Goal: Information Seeking & Learning: Learn about a topic

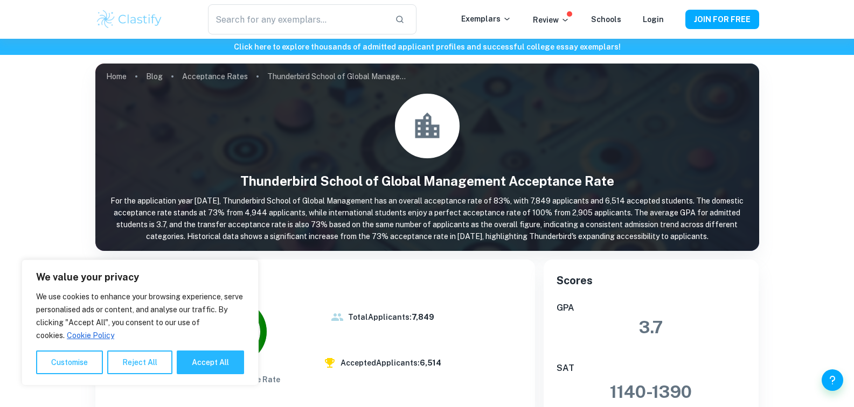
scroll to position [123, 0]
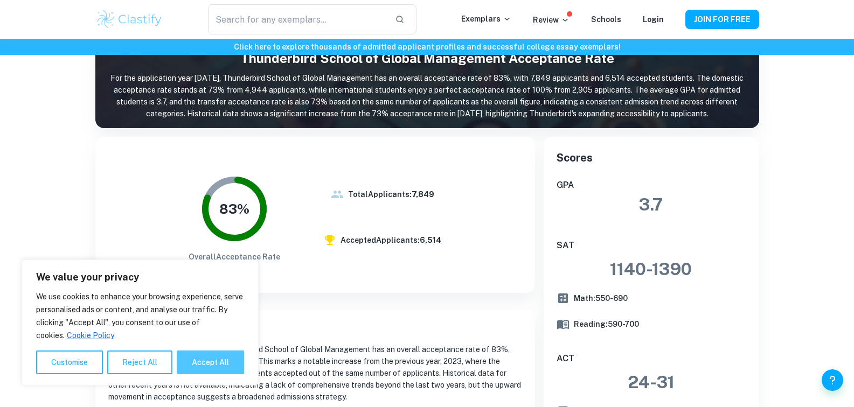
click at [212, 363] on button "Accept All" at bounding box center [210, 363] width 67 height 24
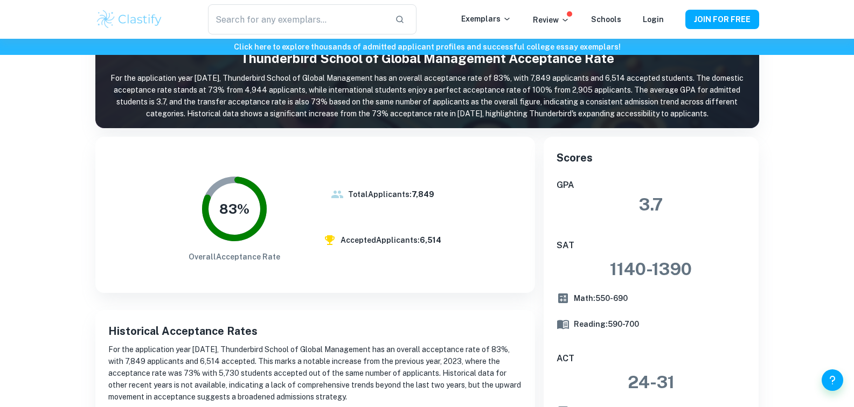
checkbox input "true"
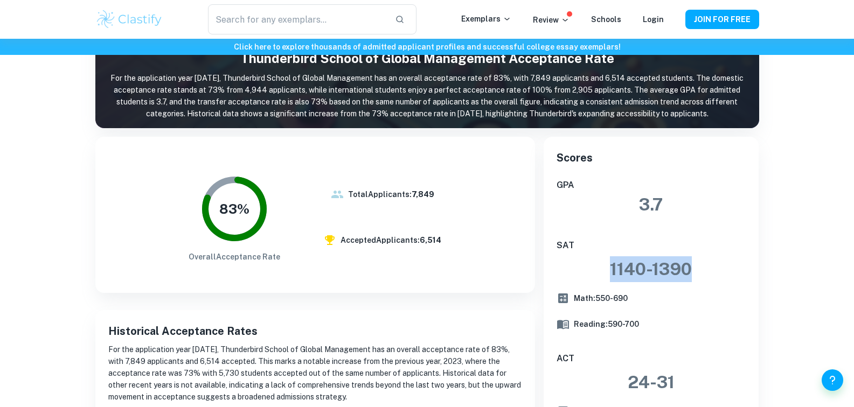
drag, startPoint x: 695, startPoint y: 267, endPoint x: 588, endPoint y: 261, distance: 106.3
click at [588, 262] on h3 "[DATE] - [DATE]" at bounding box center [652, 269] width 190 height 26
click at [641, 274] on h3 "[DATE] - [DATE]" at bounding box center [652, 269] width 190 height 26
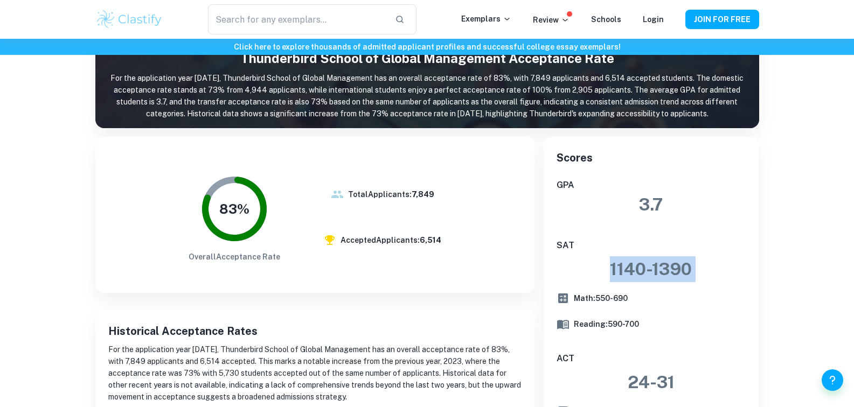
click at [641, 274] on h3 "[DATE] - [DATE]" at bounding box center [652, 269] width 190 height 26
click at [651, 267] on h3 "[DATE] - [DATE]" at bounding box center [652, 269] width 190 height 26
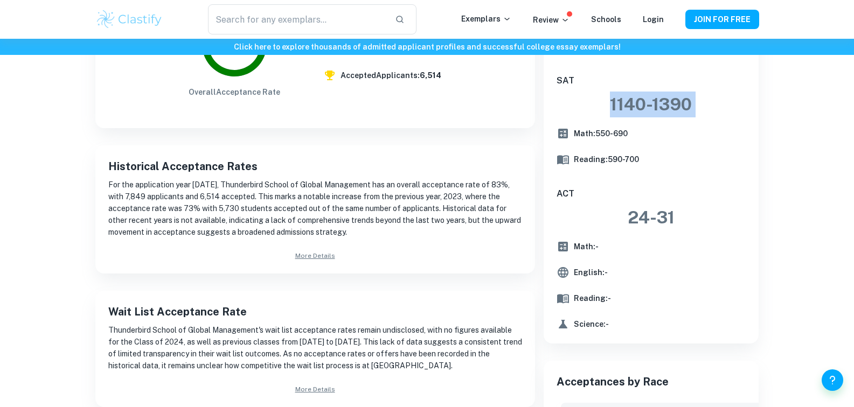
scroll to position [128, 0]
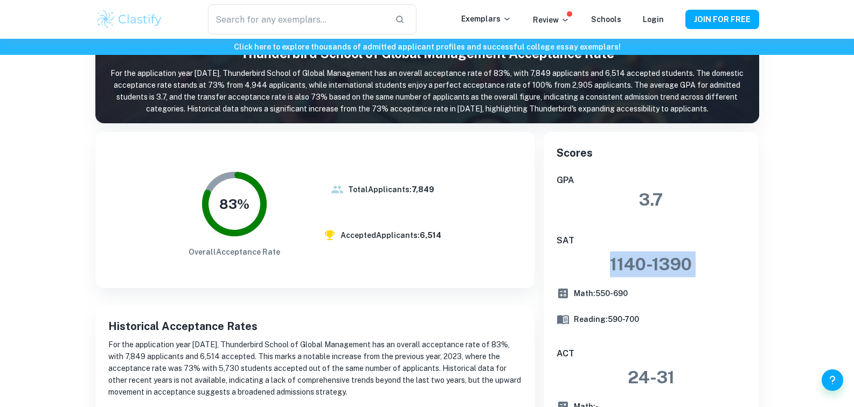
click at [683, 261] on h3 "[DATE] - [DATE]" at bounding box center [652, 265] width 190 height 26
click at [683, 260] on h3 "[DATE] - [DATE]" at bounding box center [652, 265] width 190 height 26
click at [645, 198] on h3 "3.7" at bounding box center [652, 200] width 190 height 26
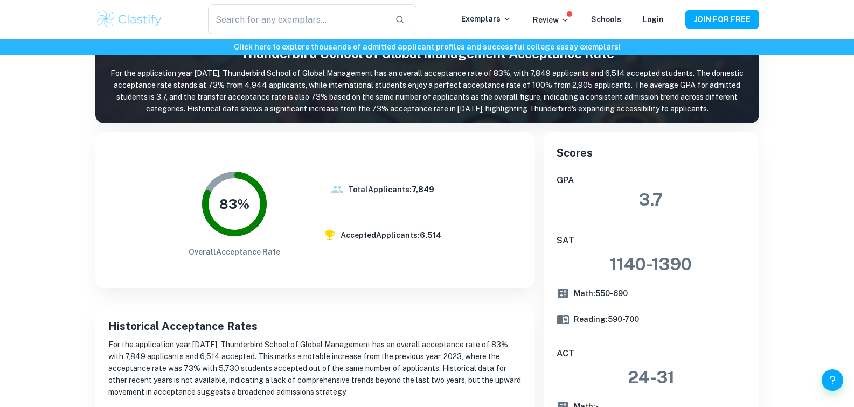
click at [645, 197] on h3 "3.7" at bounding box center [652, 200] width 190 height 26
drag, startPoint x: 662, startPoint y: 198, endPoint x: 640, endPoint y: 201, distance: 22.8
click at [640, 201] on h3 "3.7" at bounding box center [652, 200] width 190 height 26
click at [659, 195] on h3 "3.7" at bounding box center [652, 200] width 190 height 26
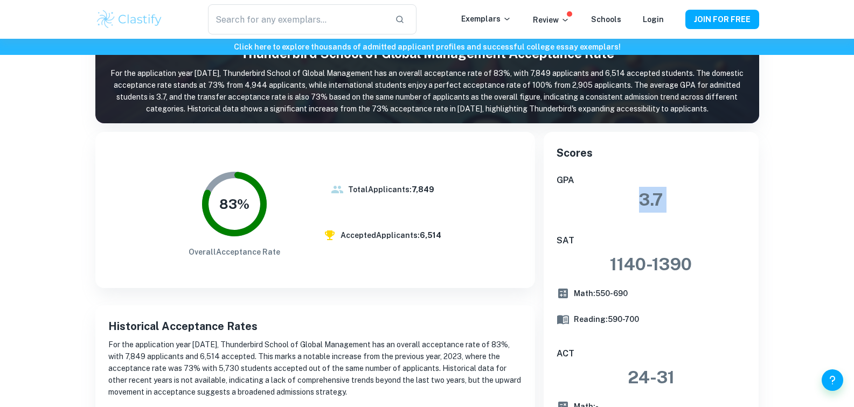
click at [659, 195] on h3 "3.7" at bounding box center [652, 200] width 190 height 26
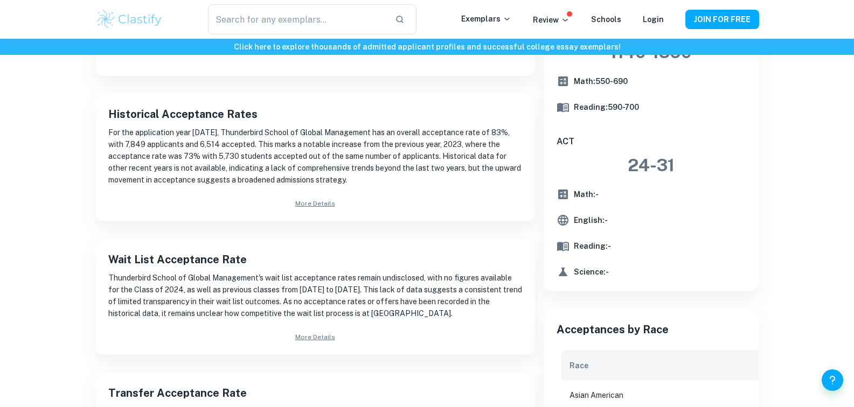
scroll to position [0, 0]
